Goal: Information Seeking & Learning: Learn about a topic

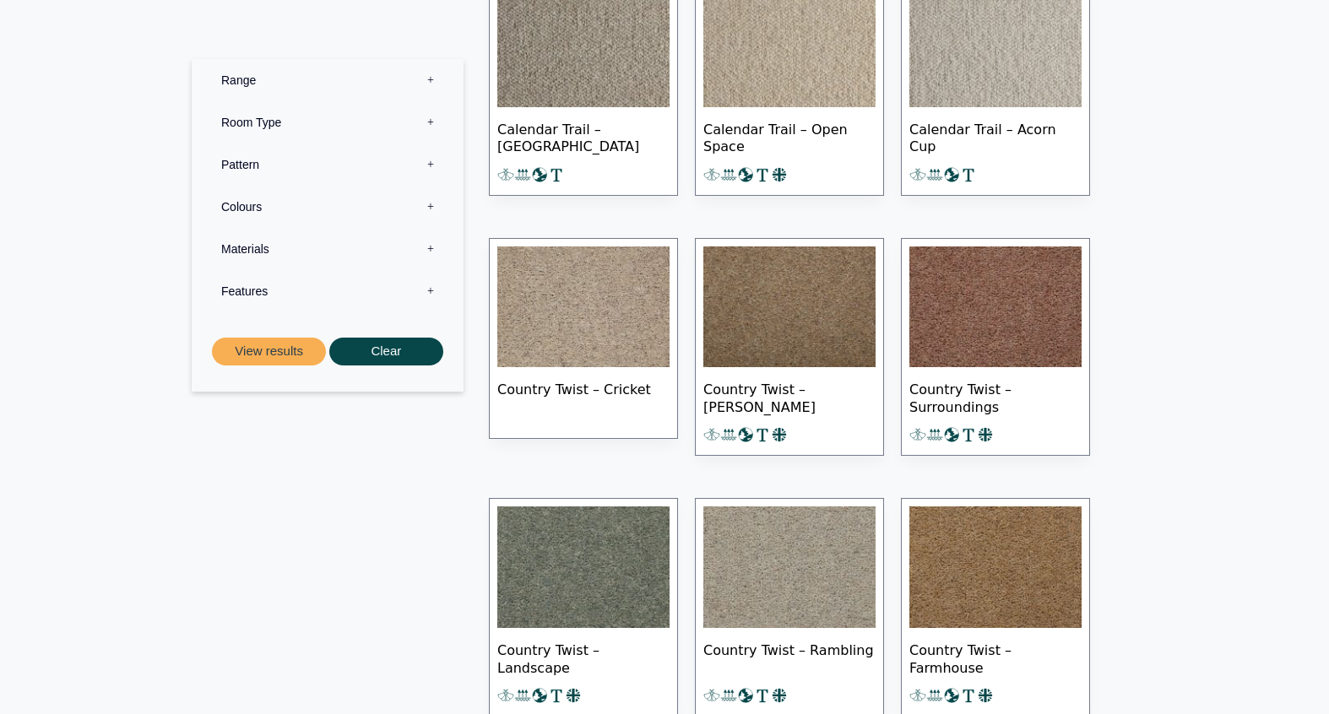
scroll to position [836, 0]
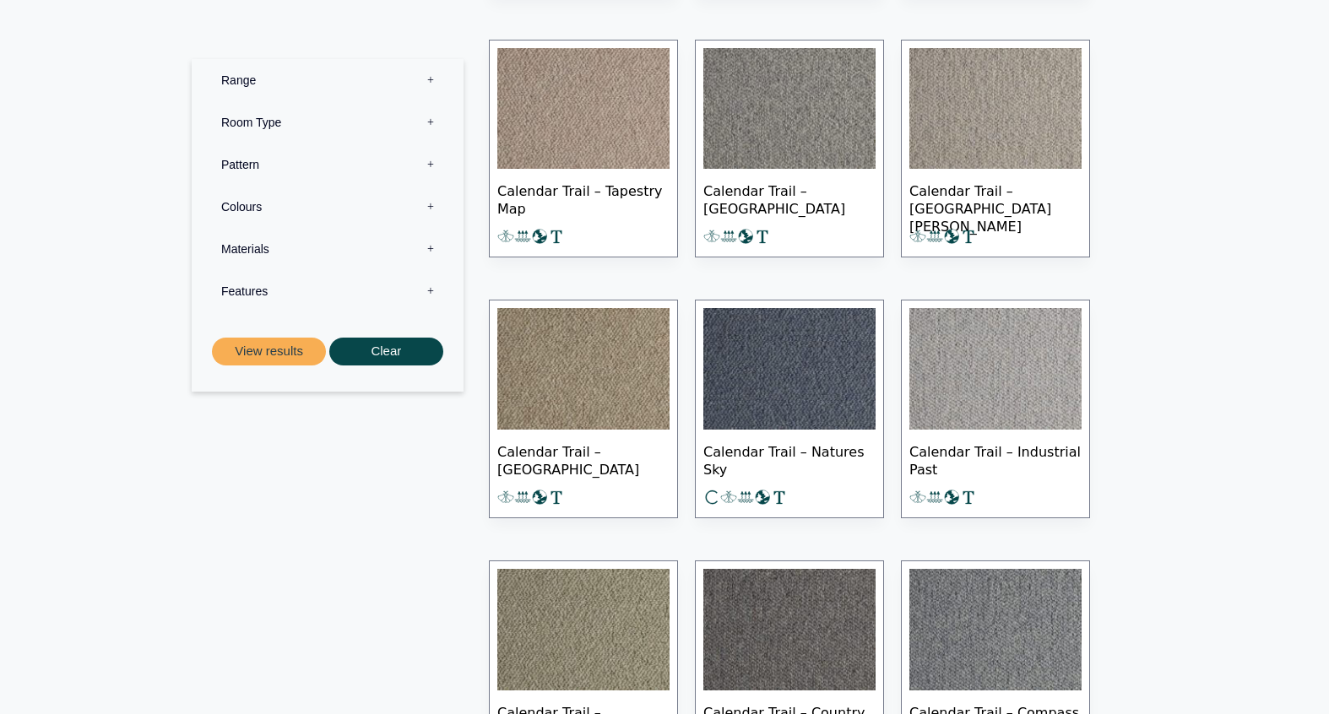
click at [388, 70] on label "Range 0" at bounding box center [327, 80] width 247 height 42
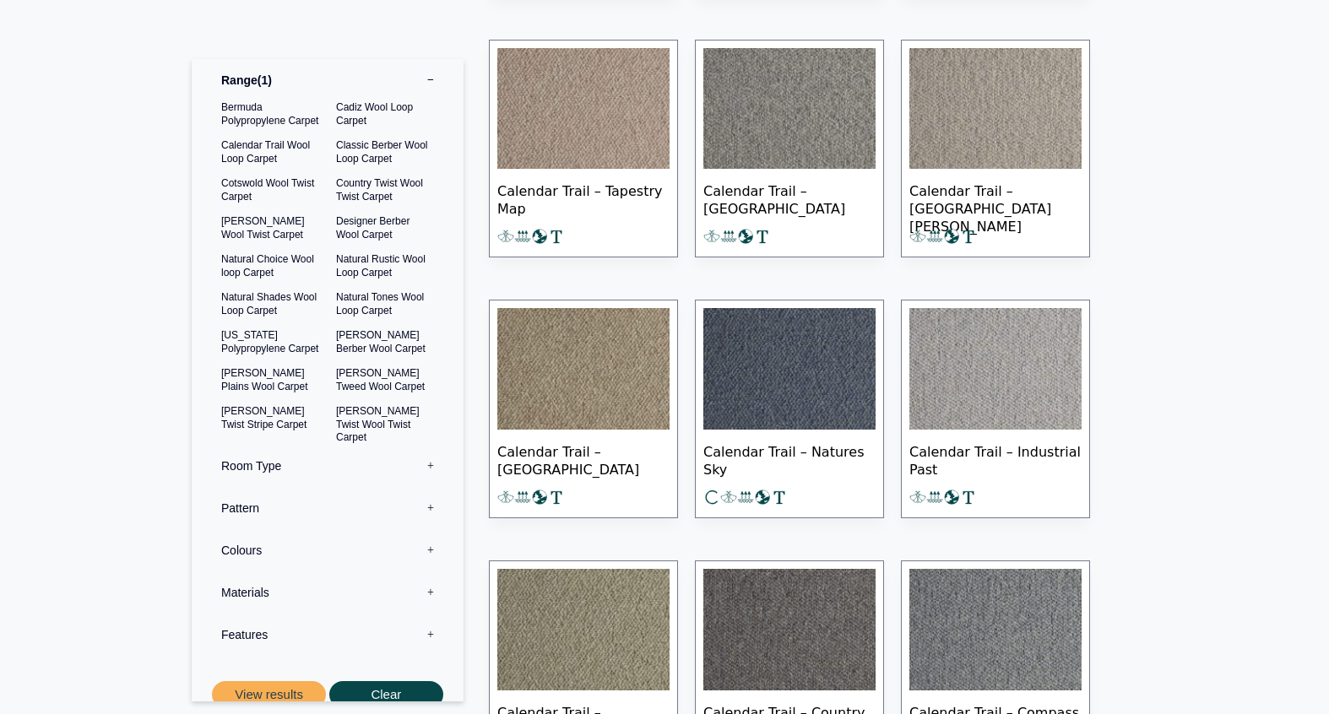
scroll to position [35, 0]
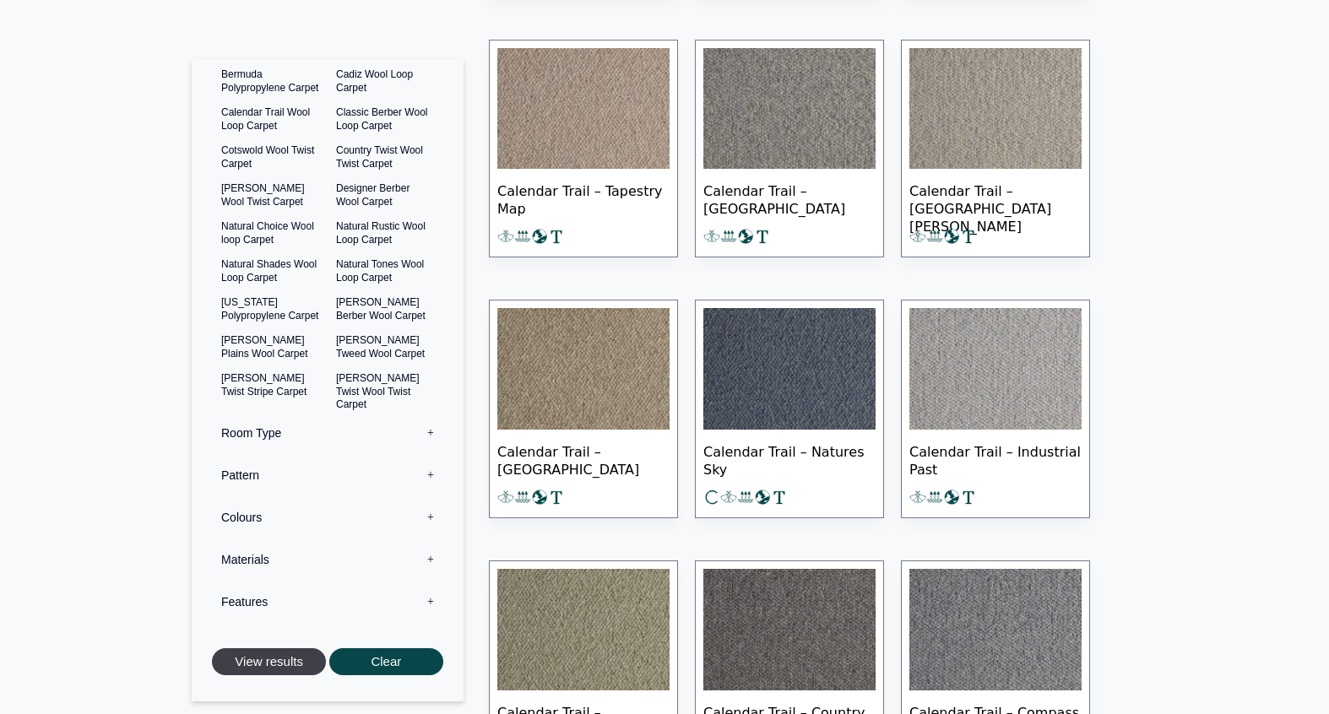
click at [277, 654] on button "View results" at bounding box center [269, 663] width 114 height 28
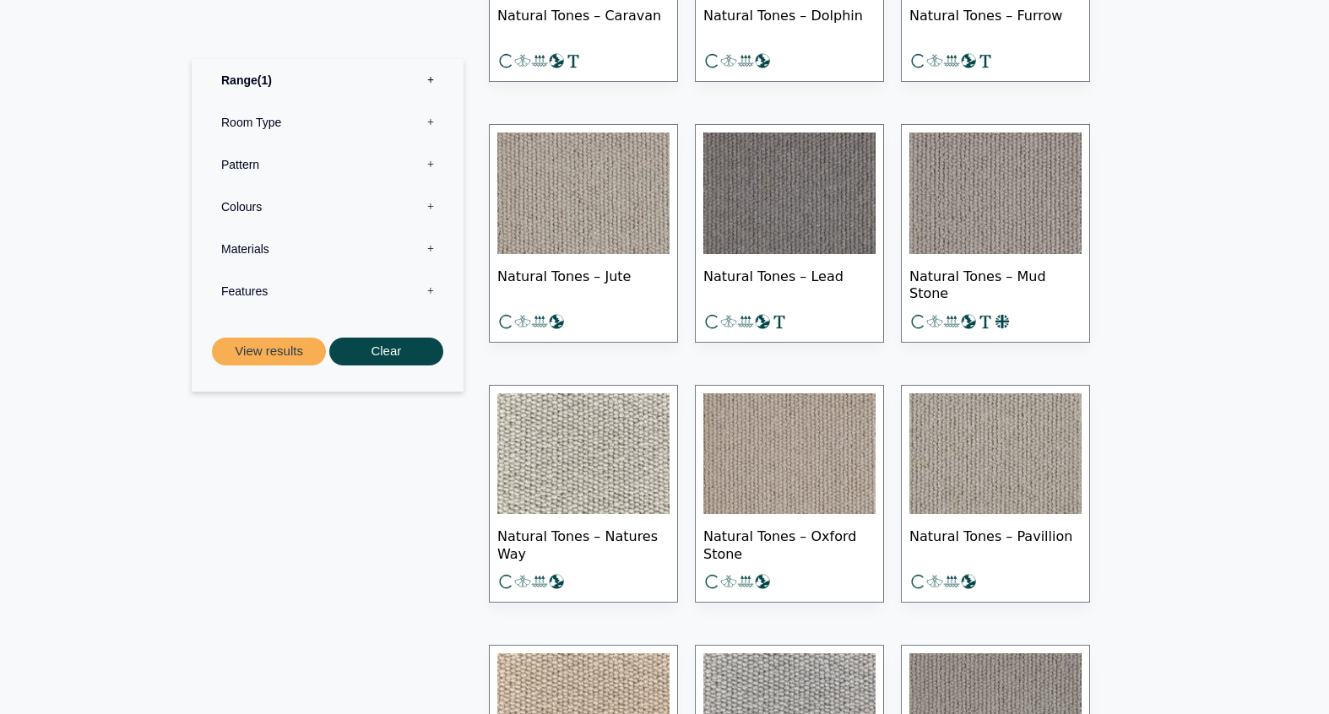
scroll to position [1013, 0]
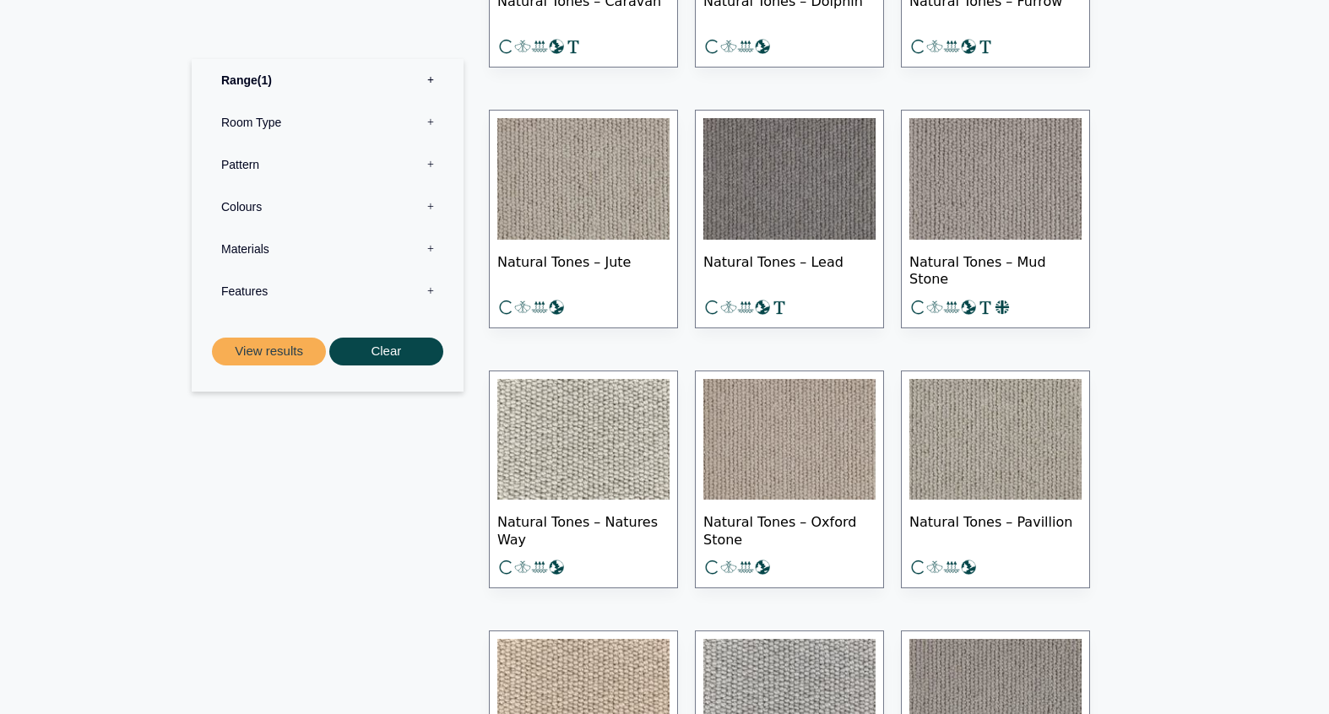
click at [1050, 449] on img at bounding box center [996, 440] width 172 height 122
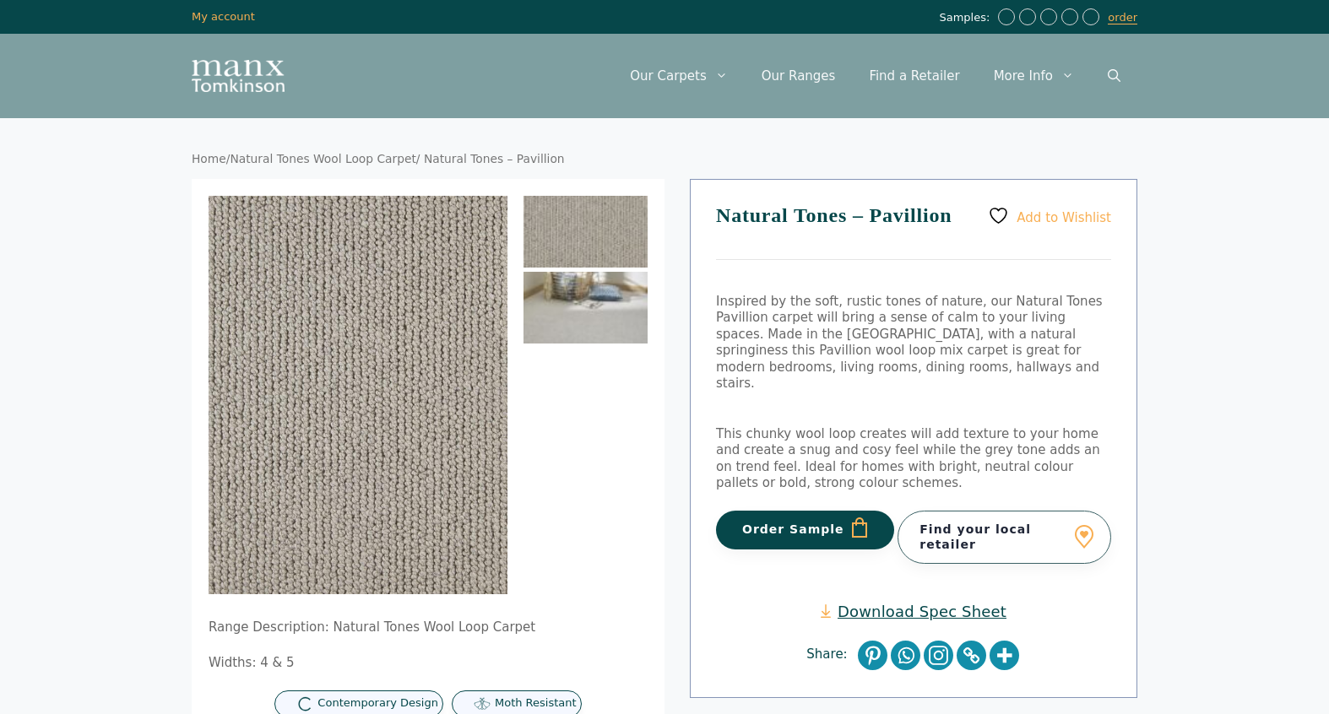
click at [618, 293] on img at bounding box center [586, 308] width 124 height 72
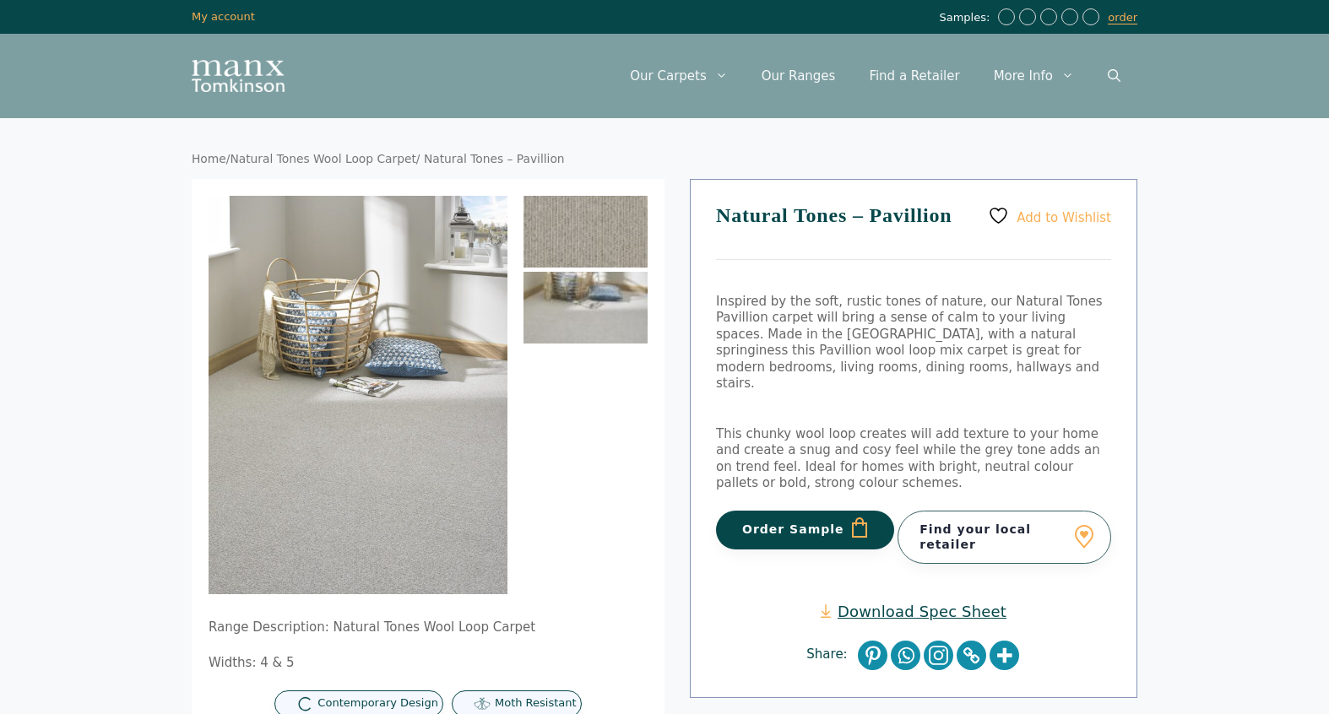
click at [613, 207] on img at bounding box center [586, 232] width 124 height 72
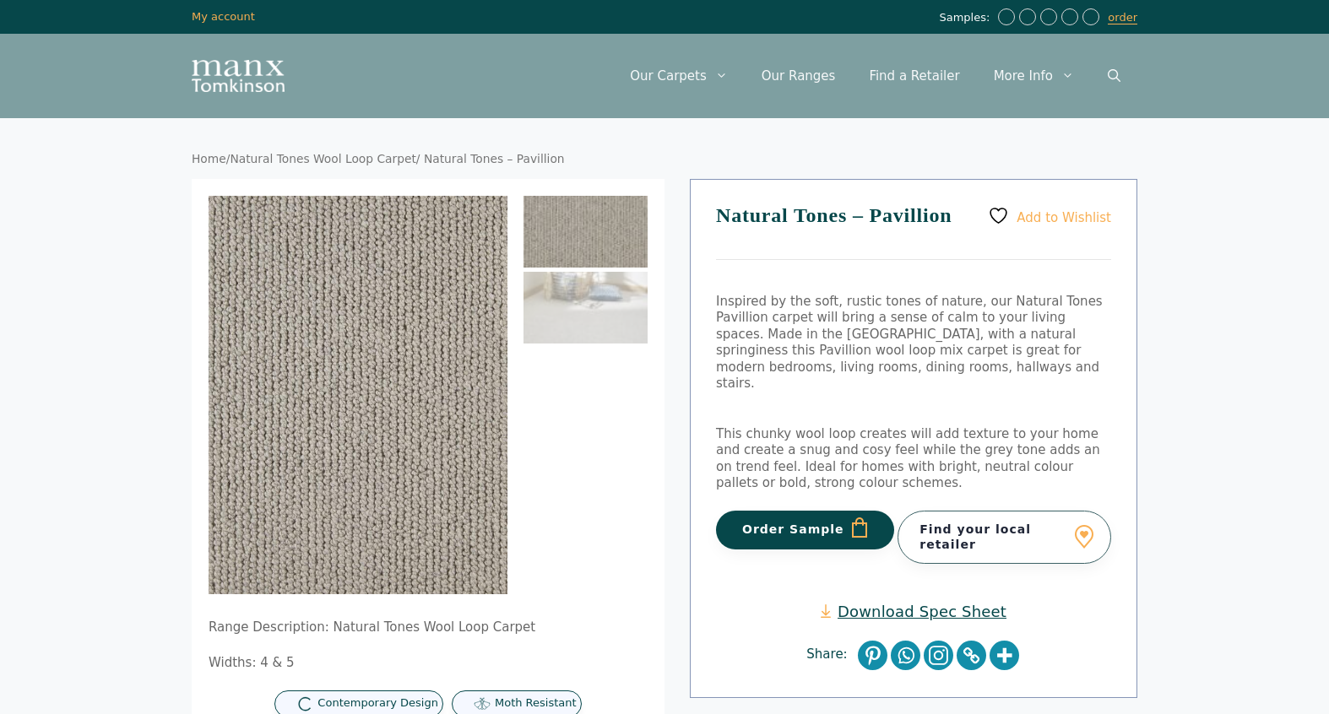
drag, startPoint x: 1281, startPoint y: 240, endPoint x: 557, endPoint y: 224, distance: 724.8
click at [557, 224] on img at bounding box center [586, 232] width 124 height 72
click at [557, 227] on img at bounding box center [586, 232] width 124 height 72
